Goal: Information Seeking & Learning: Learn about a topic

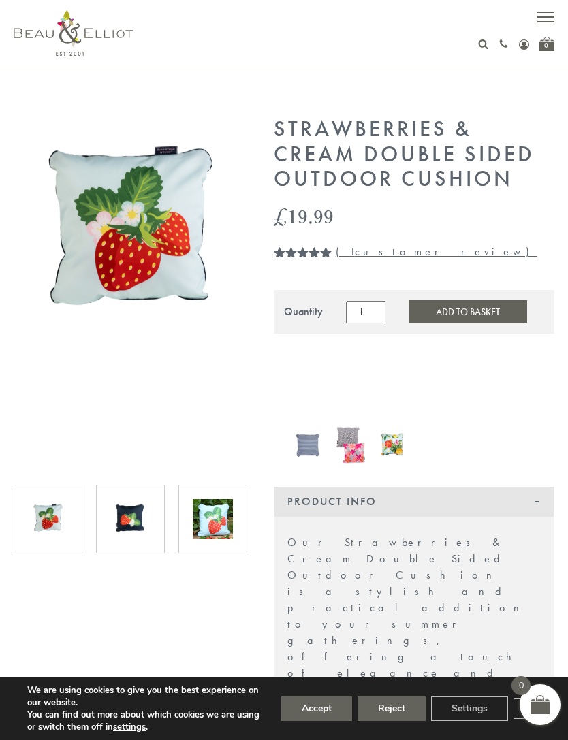
click at [122, 496] on div at bounding box center [130, 519] width 69 height 69
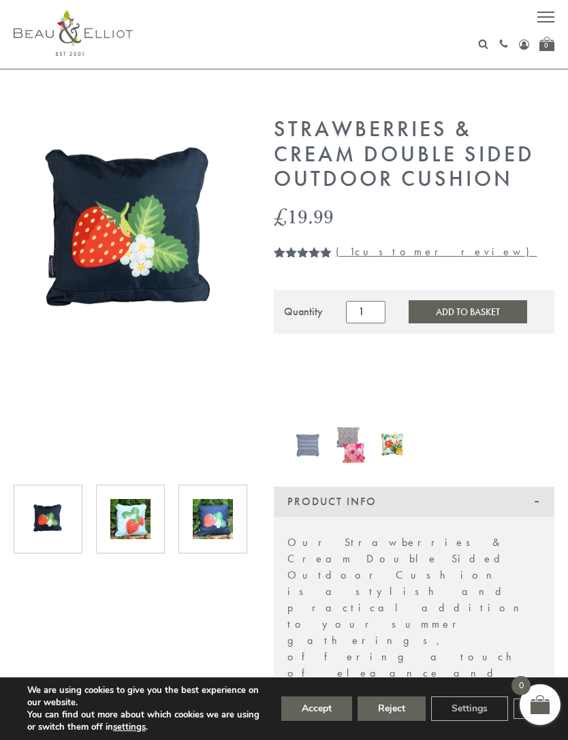
click at [70, 273] on img at bounding box center [130, 233] width 233 height 233
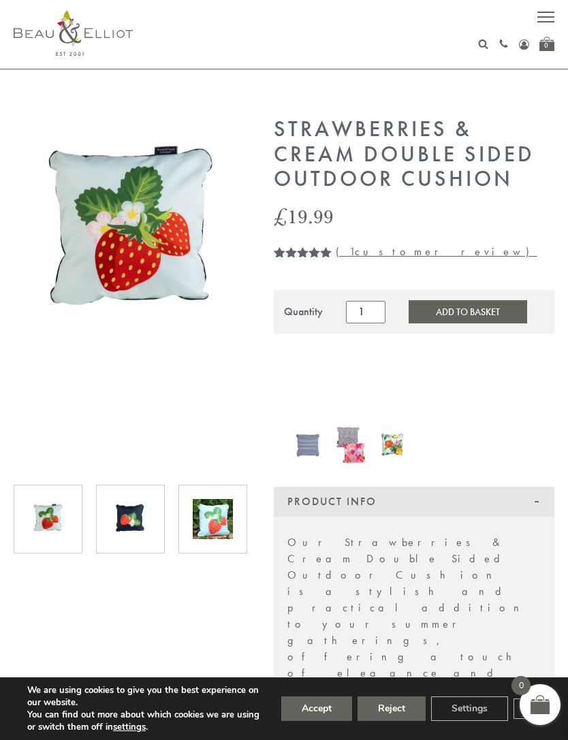
click at [130, 517] on img at bounding box center [130, 519] width 40 height 40
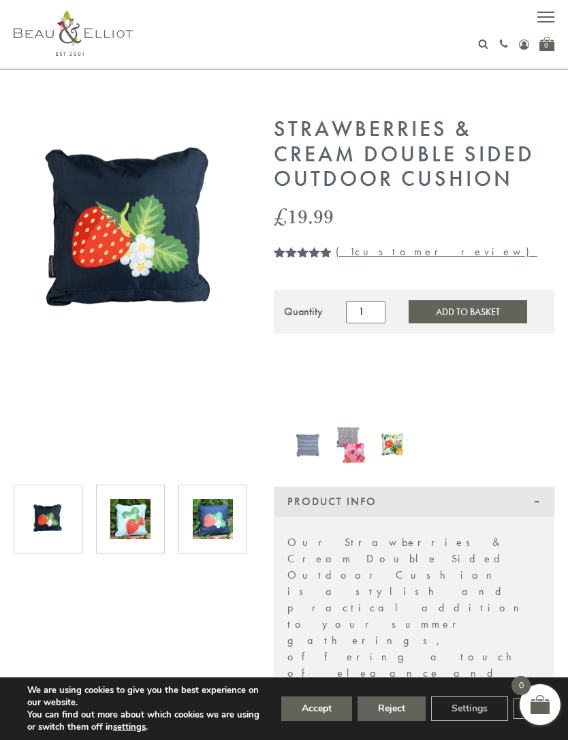
click at [205, 511] on img at bounding box center [213, 519] width 40 height 40
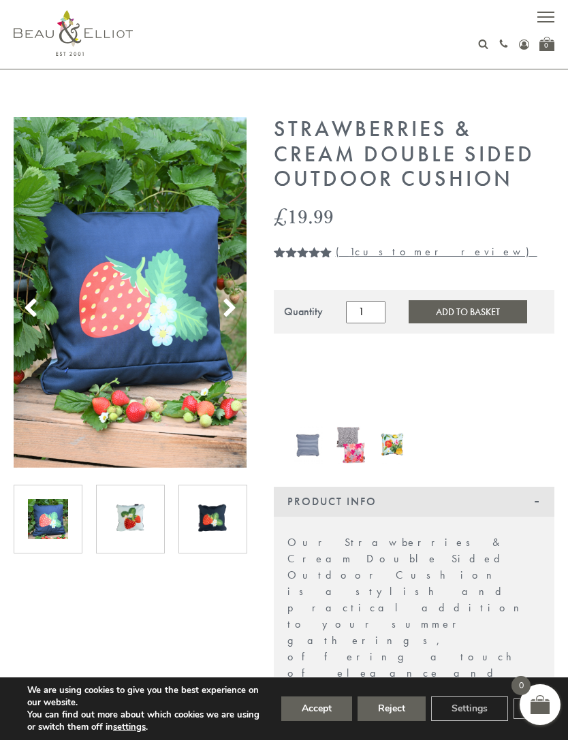
click at [111, 327] on img at bounding box center [130, 292] width 233 height 351
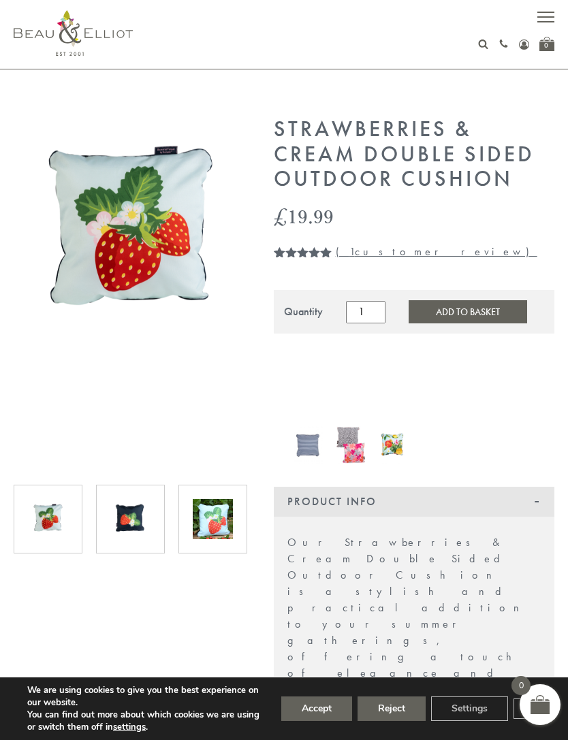
click at [126, 259] on img at bounding box center [130, 233] width 233 height 233
